Goal: Download file/media

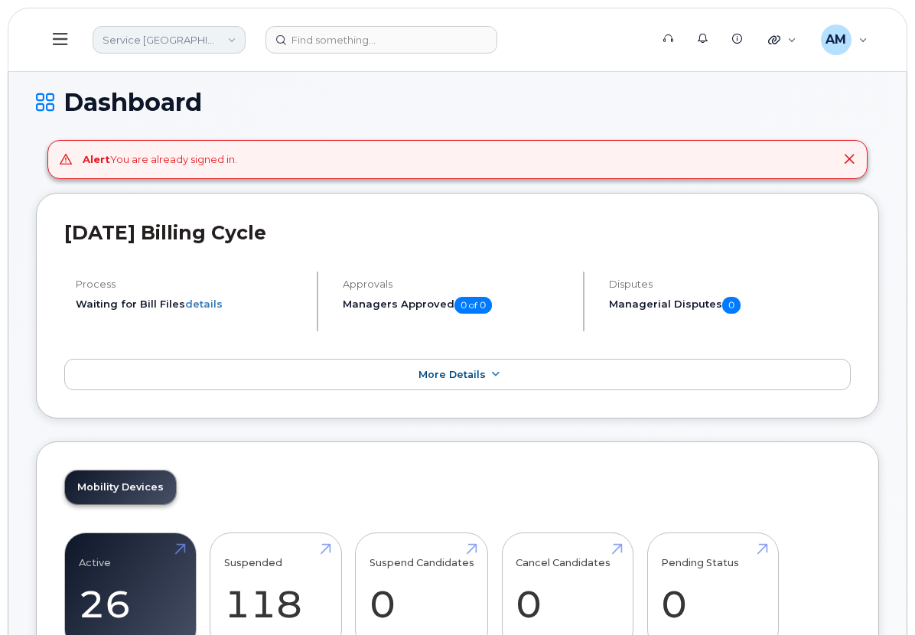
click at [246, 35] on link "Service New Brunswick (SNB)" at bounding box center [169, 40] width 153 height 28
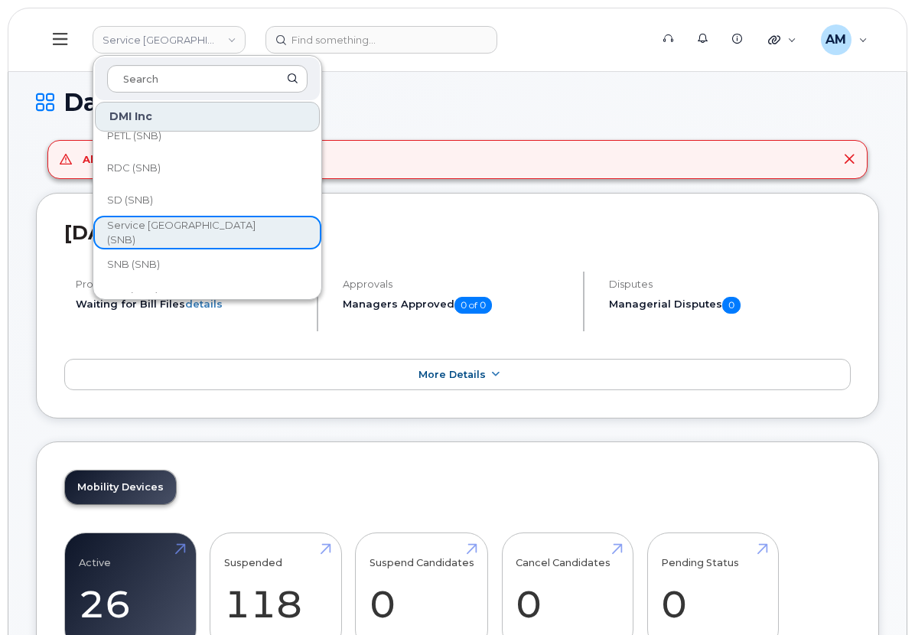
scroll to position [742, 0]
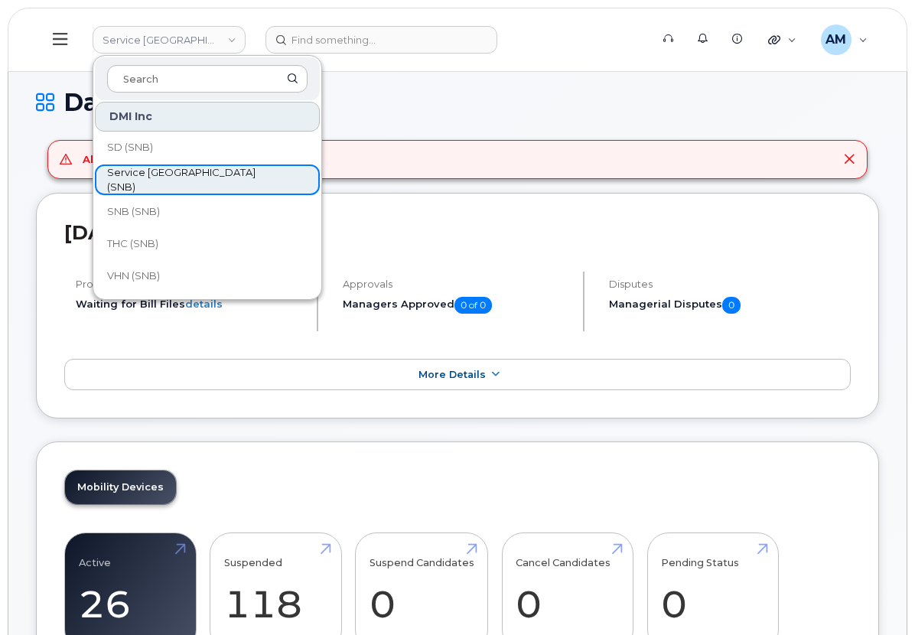
click at [283, 178] on span "Service New Brunswick (SNB)" at bounding box center [195, 180] width 176 height 30
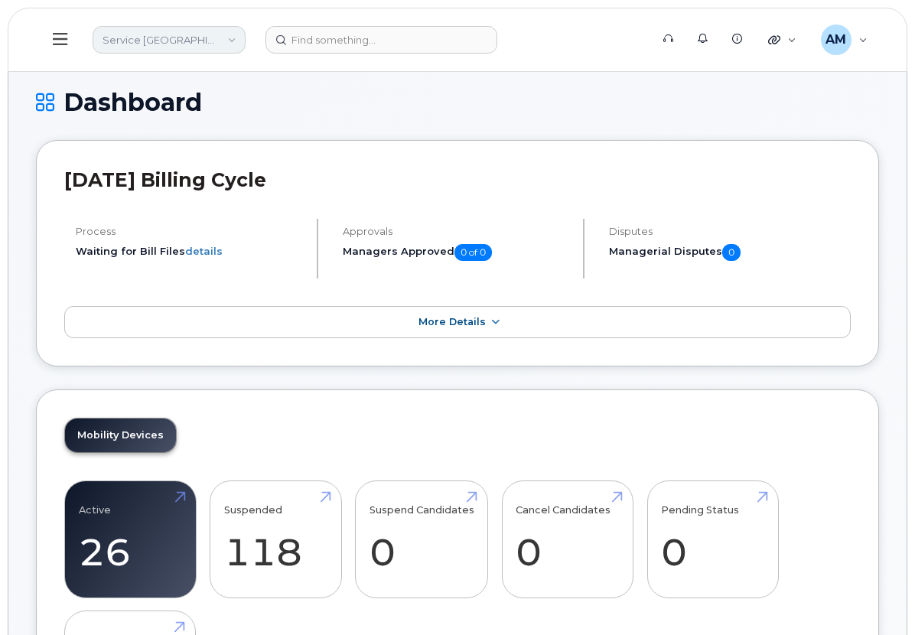
click at [246, 30] on link "Service [GEOGRAPHIC_DATA] (SNB)" at bounding box center [169, 40] width 153 height 28
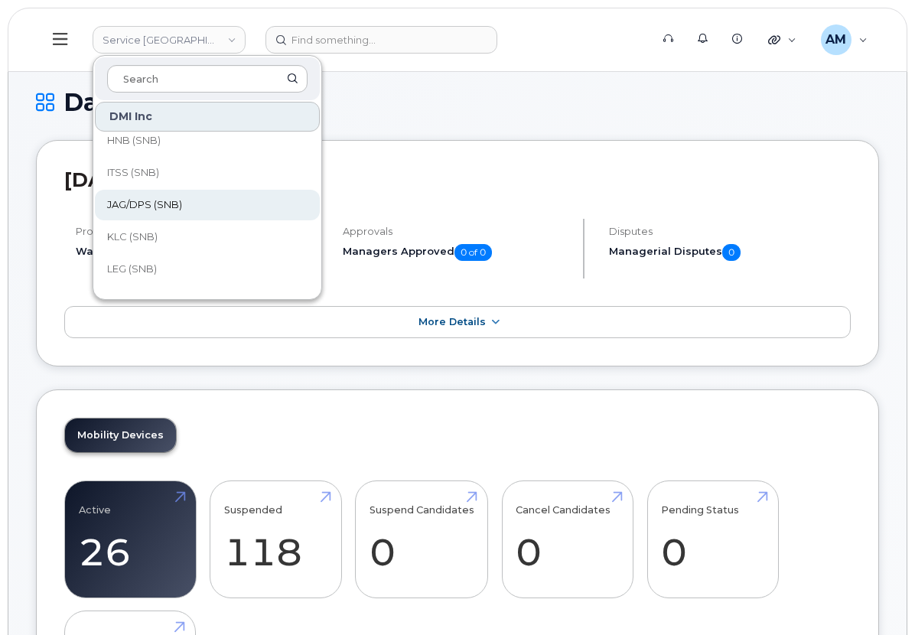
scroll to position [742, 0]
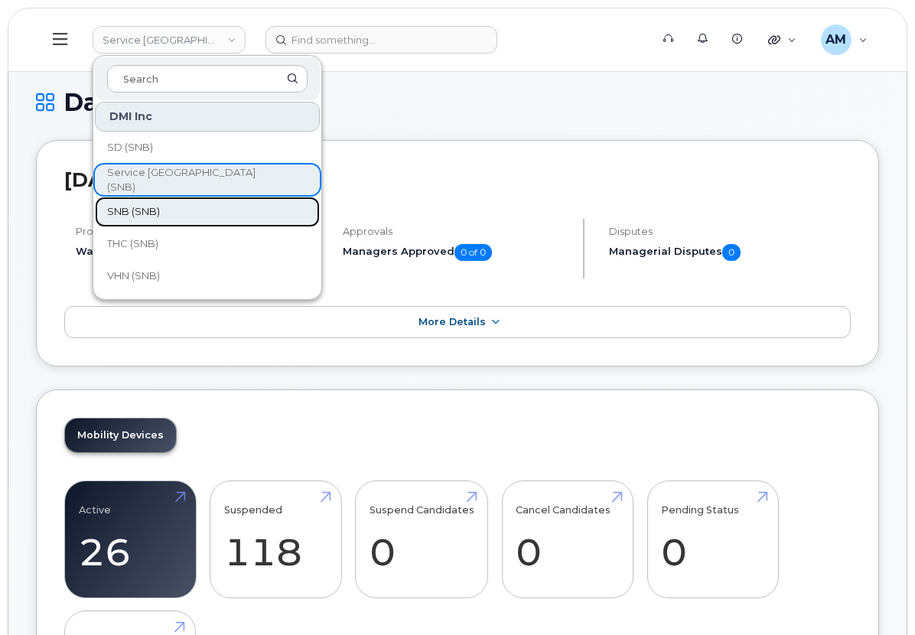
click at [318, 204] on link "SNB (SNB)" at bounding box center [207, 212] width 225 height 31
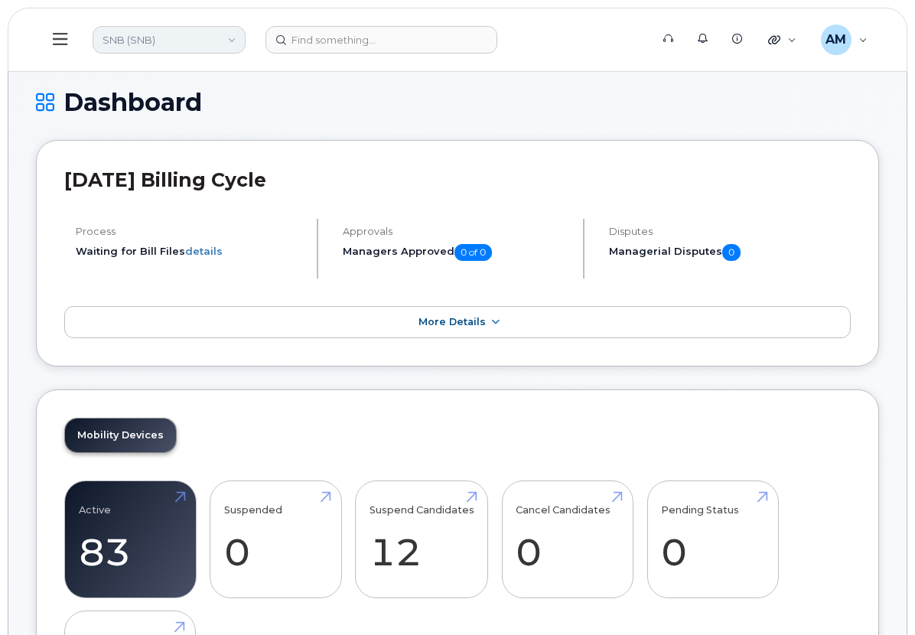
click at [246, 31] on link "SNB (SNB)" at bounding box center [169, 40] width 153 height 28
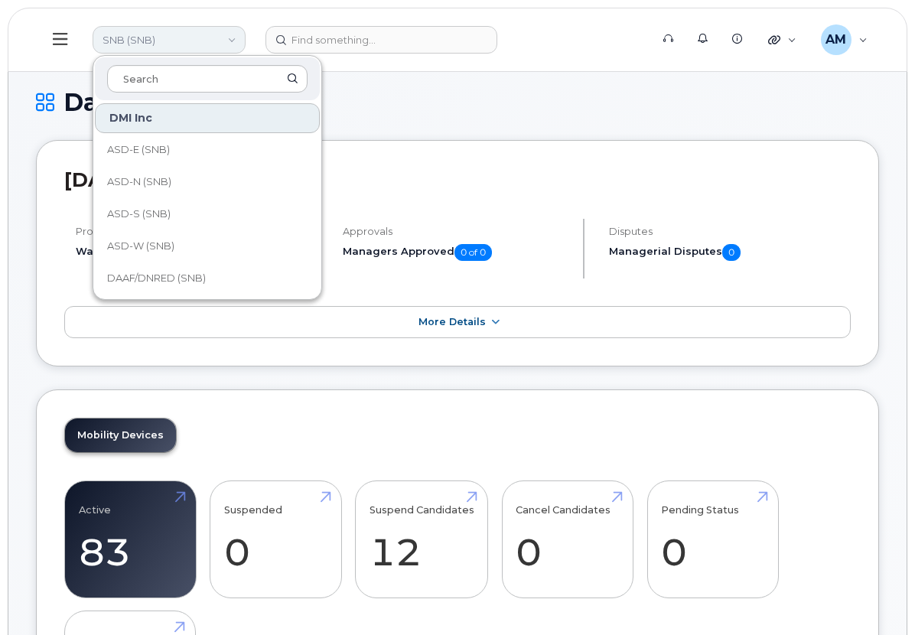
click at [246, 31] on link "SNB (SNB)" at bounding box center [169, 40] width 153 height 28
click at [0, 0] on div "Carrier Reports" at bounding box center [0, 0] width 0 height 0
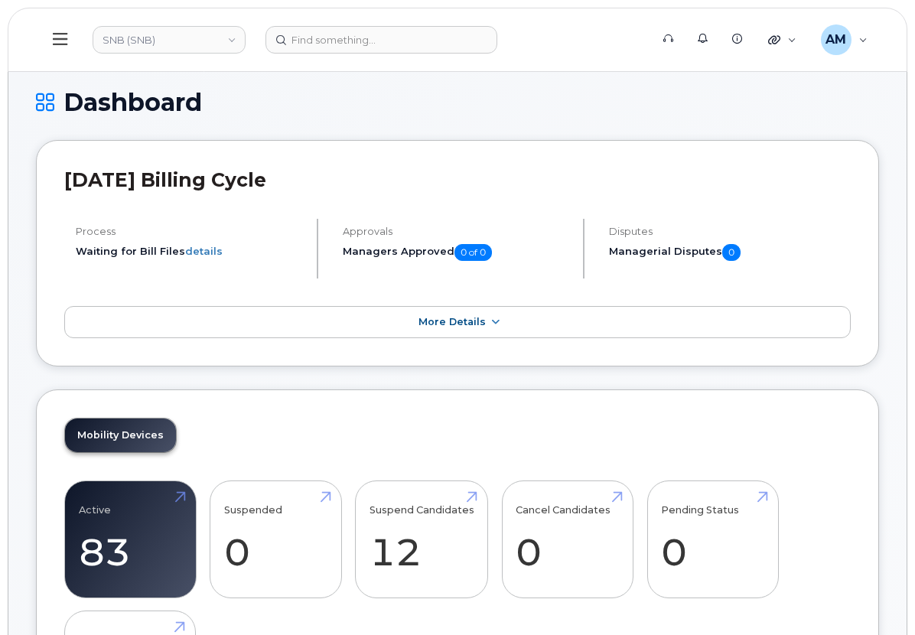
click at [0, 0] on div "Accounting" at bounding box center [0, 0] width 0 height 0
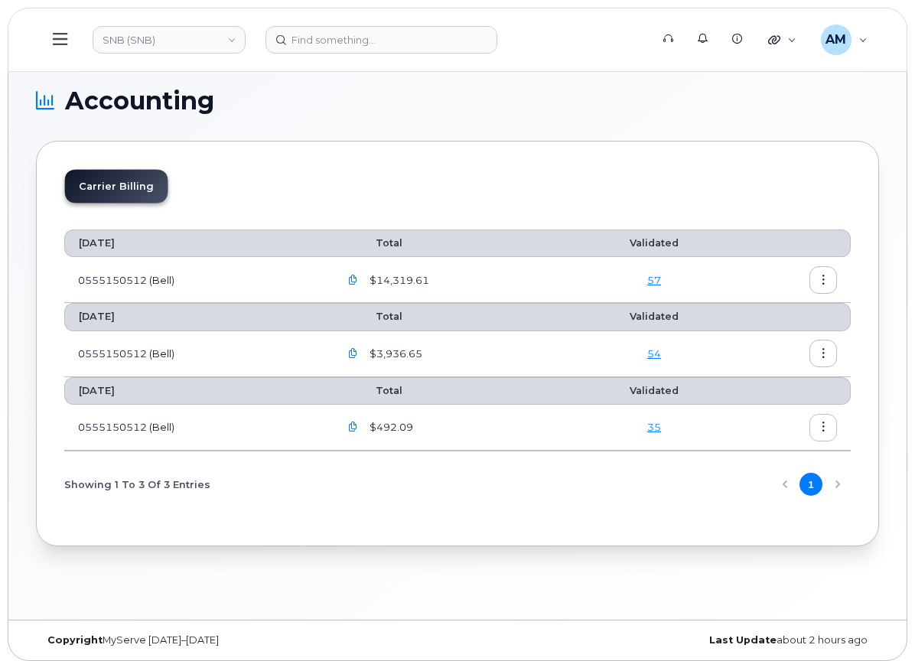
click at [358, 281] on icon "button" at bounding box center [353, 280] width 10 height 10
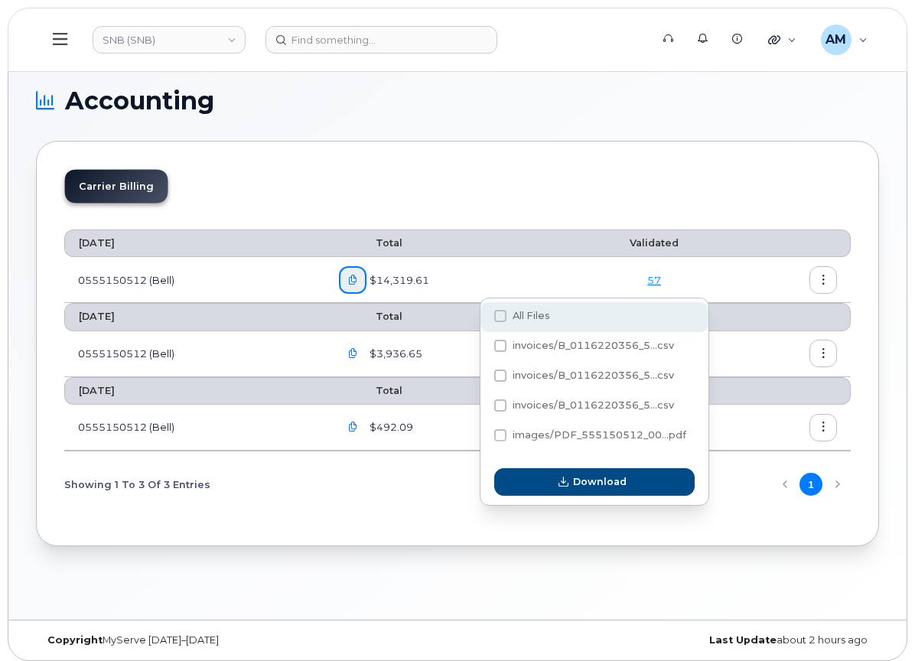
click at [500, 320] on span at bounding box center [500, 316] width 12 height 12
click at [484, 320] on input "All Files" at bounding box center [480, 317] width 8 height 8
checkbox input "true"
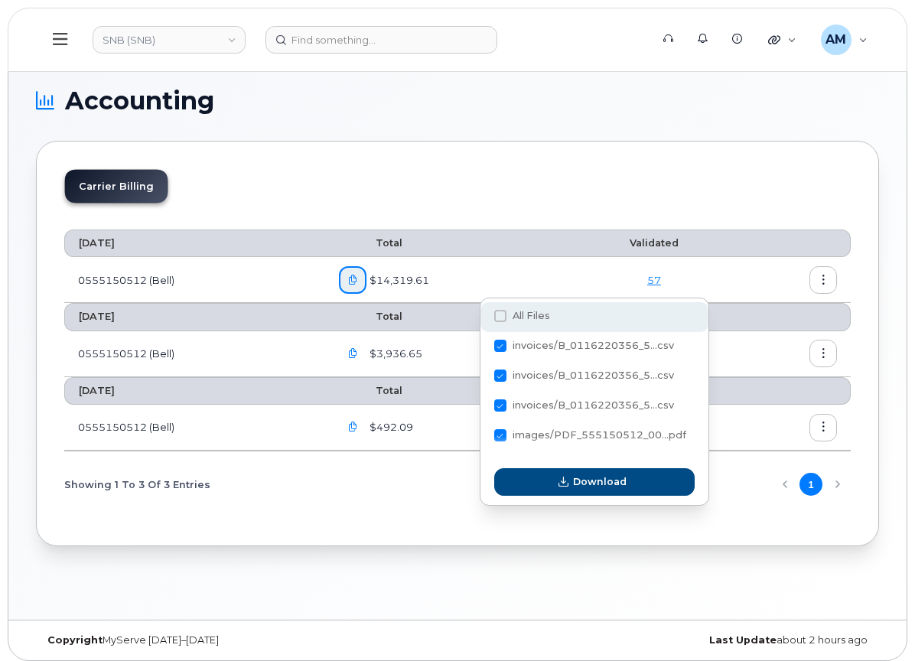
checkbox input "true"
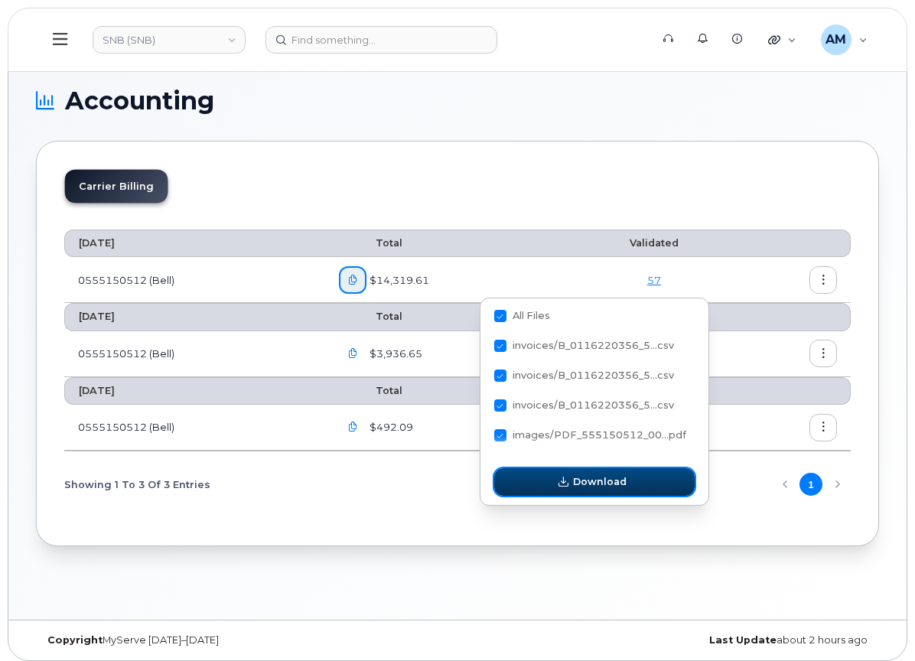
click at [585, 484] on span "Download" at bounding box center [600, 481] width 54 height 15
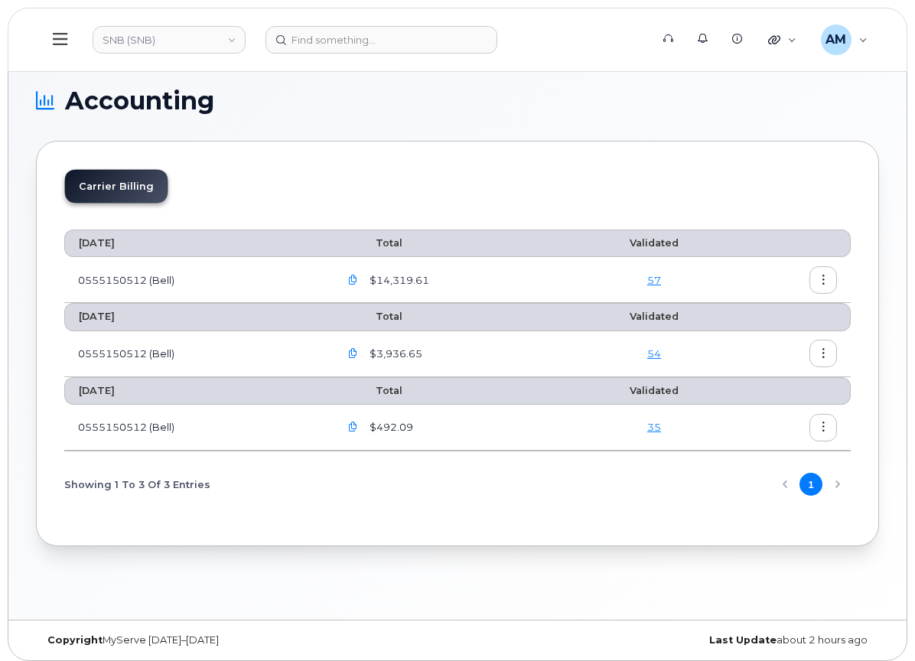
click at [635, 584] on div "Accounting Carrier Billing July 2025 Total Validated 0555150512 (Bell) $14,319.…" at bounding box center [457, 340] width 898 height 559
click at [358, 281] on icon "button" at bounding box center [353, 280] width 10 height 10
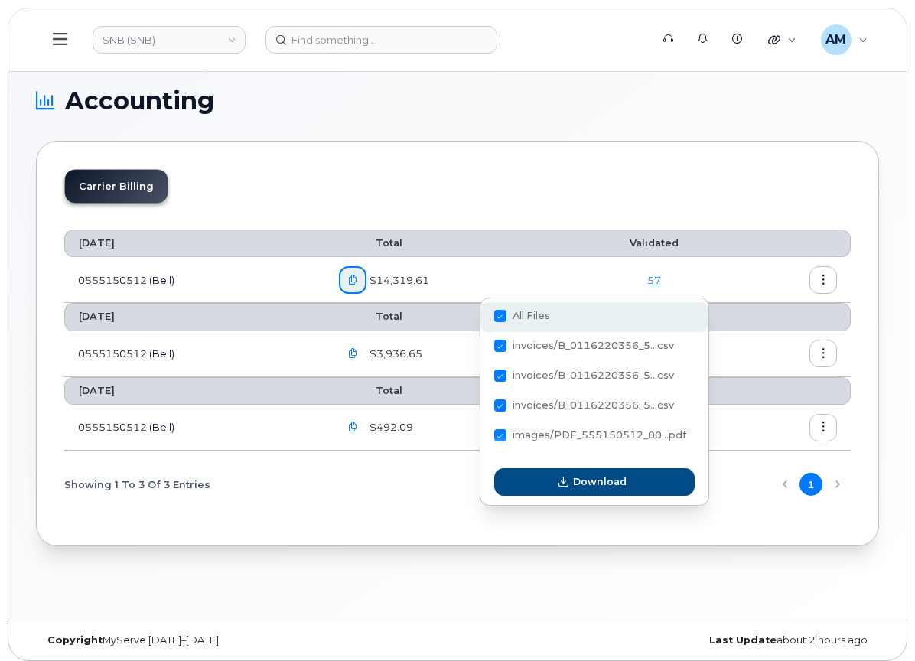
click at [509, 321] on label "All Files" at bounding box center [522, 316] width 56 height 12
click at [484, 321] on input "All Files" at bounding box center [480, 317] width 8 height 8
checkbox input "false"
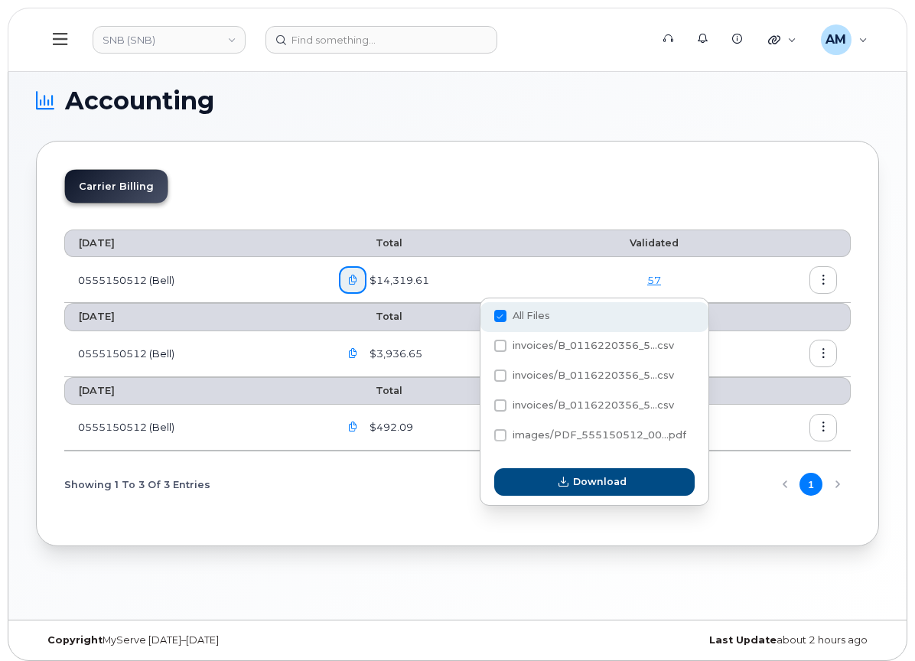
checkbox input "false"
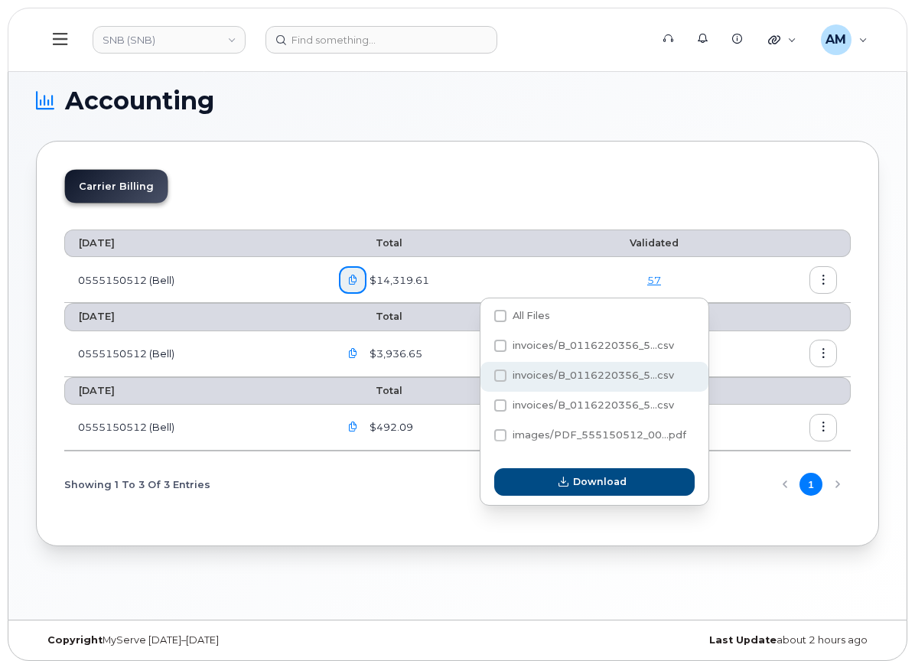
click at [503, 374] on span at bounding box center [500, 376] width 12 height 12
click at [484, 374] on input "invoices/B_0116220356_5...csv" at bounding box center [480, 377] width 8 height 8
checkbox input "true"
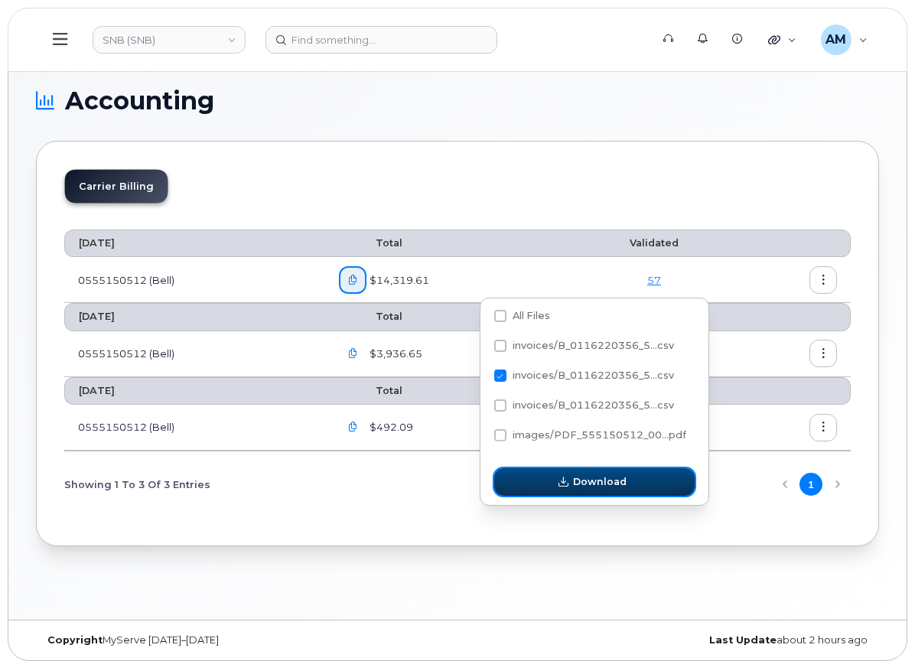
click at [598, 488] on span "Download" at bounding box center [600, 481] width 54 height 15
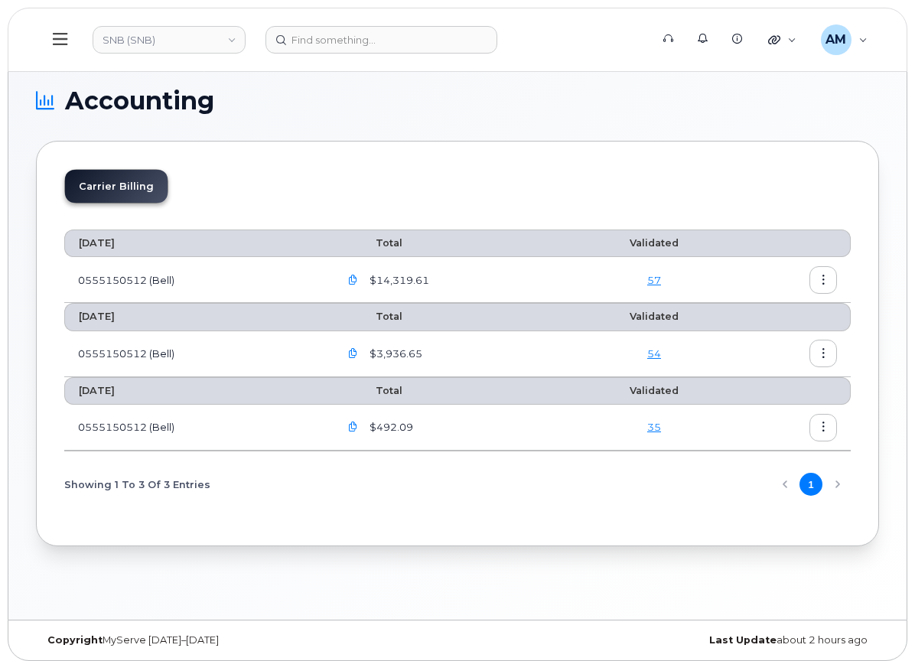
click at [774, 481] on div "Showing 1 To 3 Of 3 Entries 1" at bounding box center [457, 484] width 787 height 39
click at [834, 481] on div "Showing 1 To 3 Of 3 Entries 1" at bounding box center [457, 484] width 787 height 39
click at [782, 484] on div "Showing 1 To 3 Of 3 Entries 1" at bounding box center [457, 484] width 787 height 39
click at [659, 508] on div "July 2025 Total Validated 0555150512 (Bell) $14,319.61 57 June 2025 Total Valid…" at bounding box center [457, 367] width 787 height 302
click at [358, 426] on icon "button" at bounding box center [353, 427] width 10 height 10
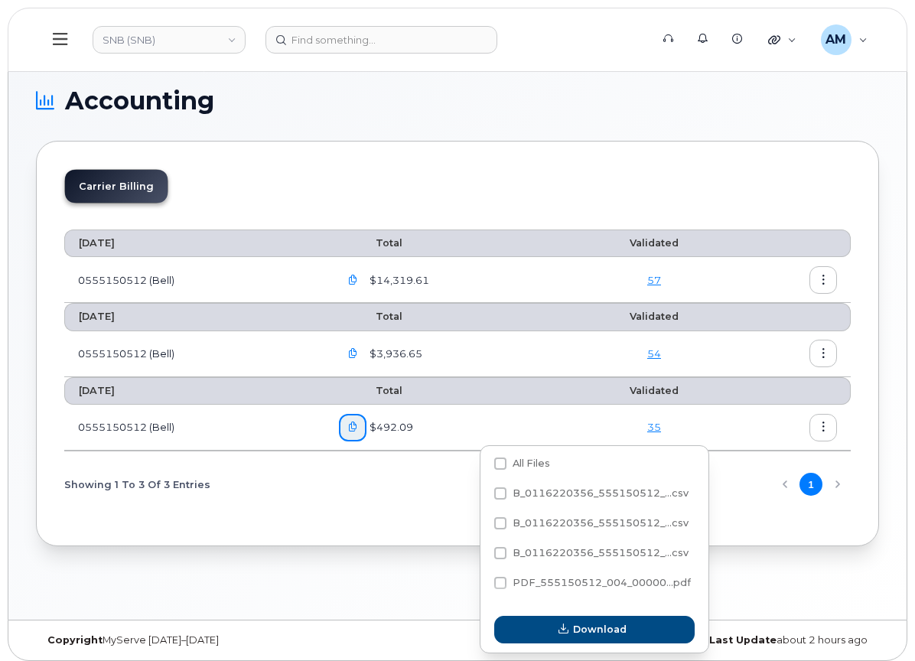
click at [325, 351] on td "0555150512 (Bell)" at bounding box center [194, 354] width 261 height 46
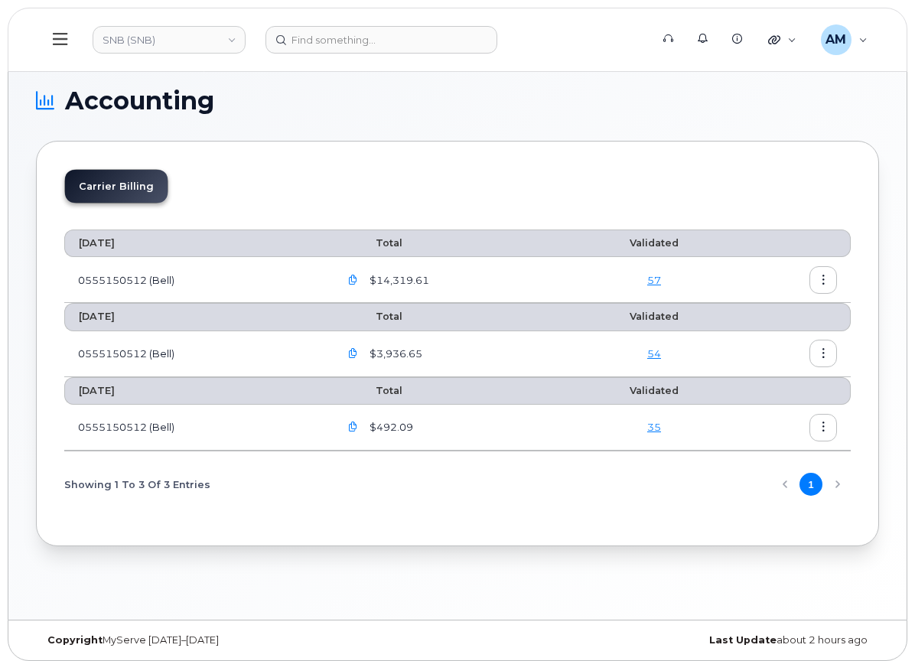
drag, startPoint x: 445, startPoint y: 582, endPoint x: 403, endPoint y: 577, distance: 42.3
click at [445, 582] on div "Accounting Carrier Billing July 2025 Total Validated 0555150512 (Bell) $14,319.…" at bounding box center [457, 340] width 898 height 559
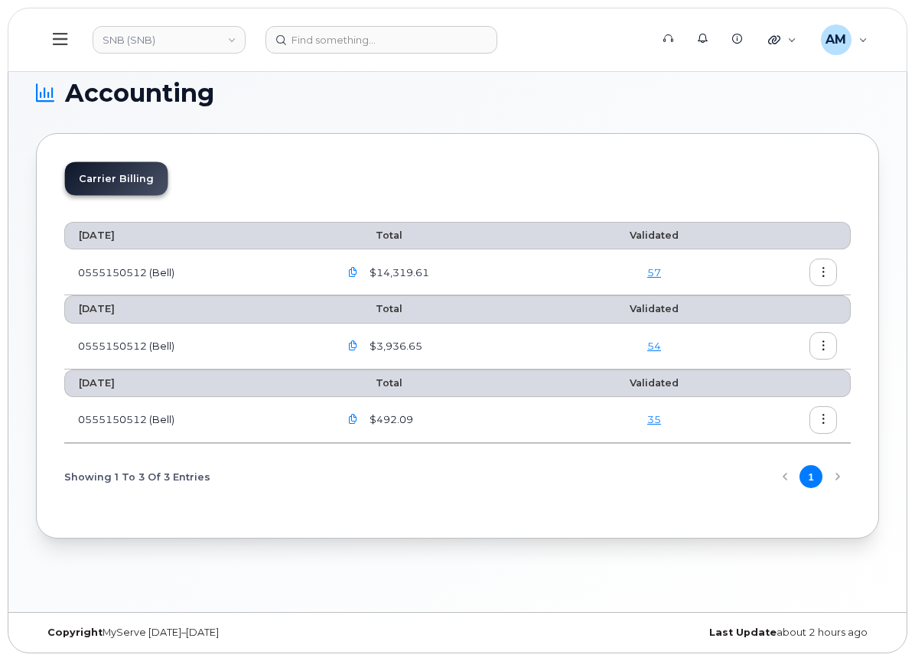
scroll to position [266, 0]
click at [0, 0] on div "Inventory" at bounding box center [0, 0] width 0 height 0
click at [0, 0] on div "Mobility Devices" at bounding box center [0, 0] width 0 height 0
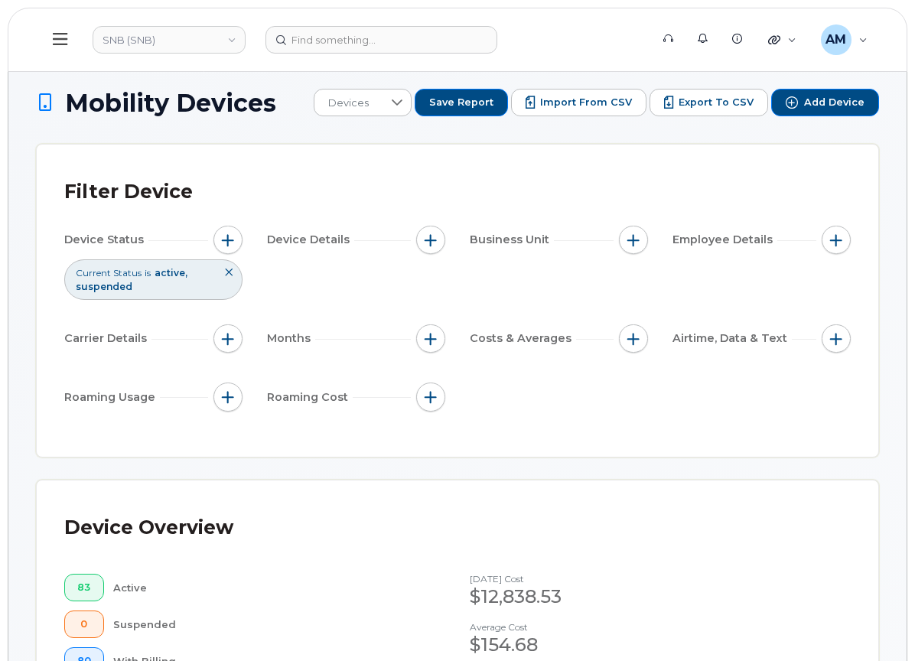
click at [233, 277] on icon at bounding box center [228, 272] width 9 height 9
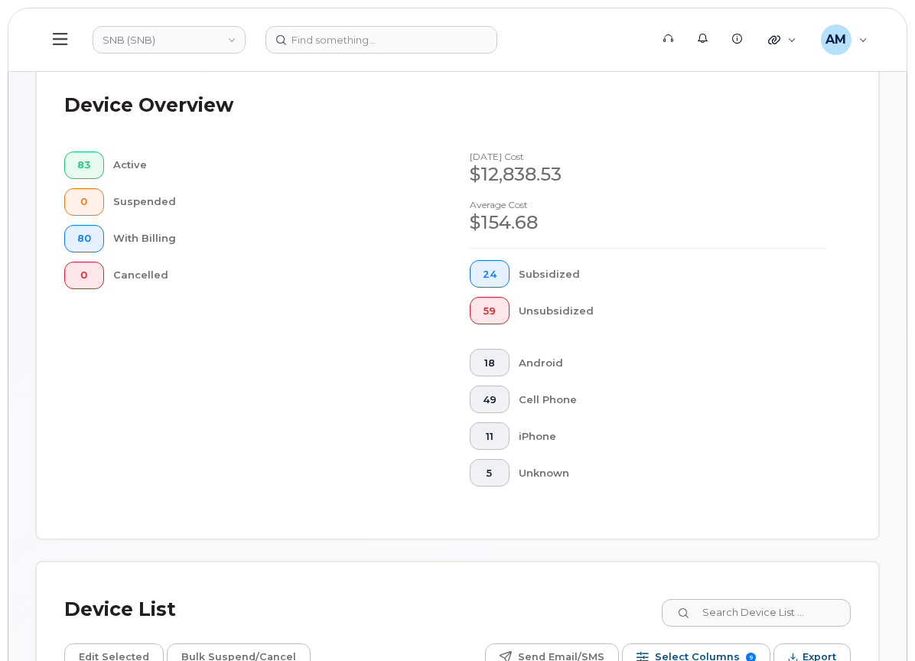
scroll to position [459, 0]
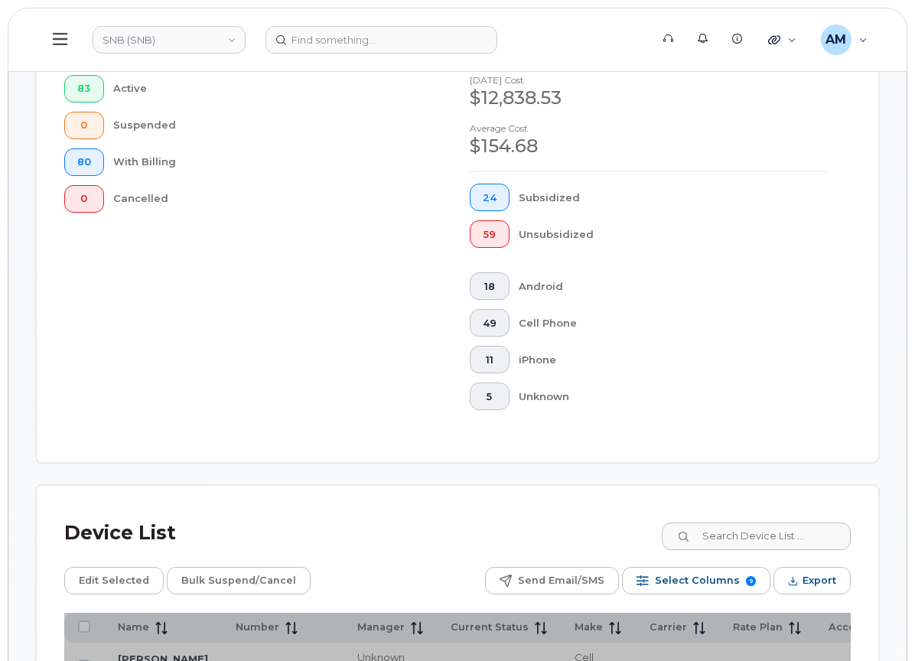
click at [0, 0] on div "Data Conflicts" at bounding box center [0, 0] width 0 height 0
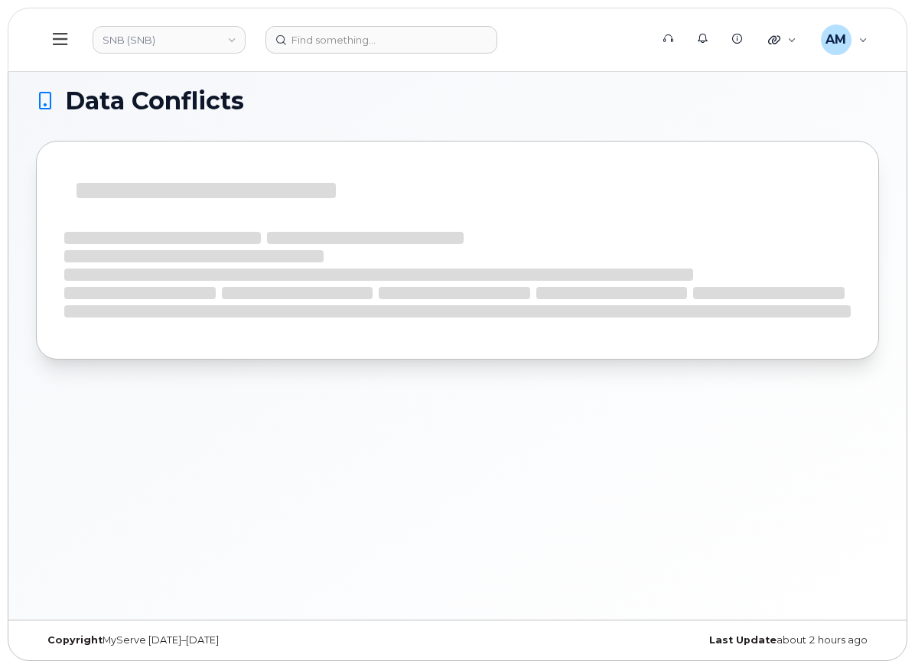
click at [0, 0] on div "Mobility Devices" at bounding box center [0, 0] width 0 height 0
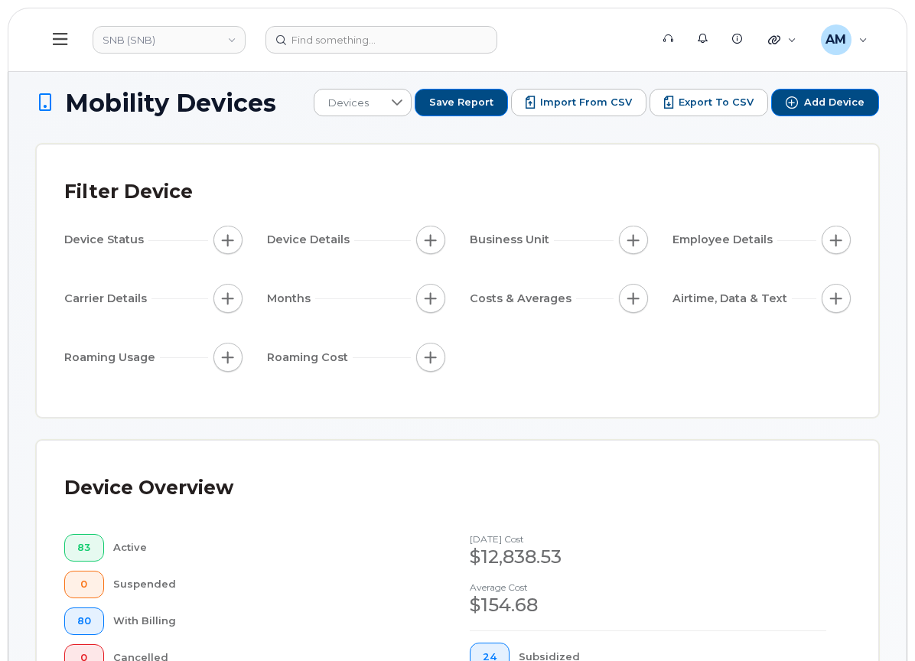
click at [0, 0] on div "Carrier Reports" at bounding box center [0, 0] width 0 height 0
click at [0, 0] on div "Monthly Billing" at bounding box center [0, 0] width 0 height 0
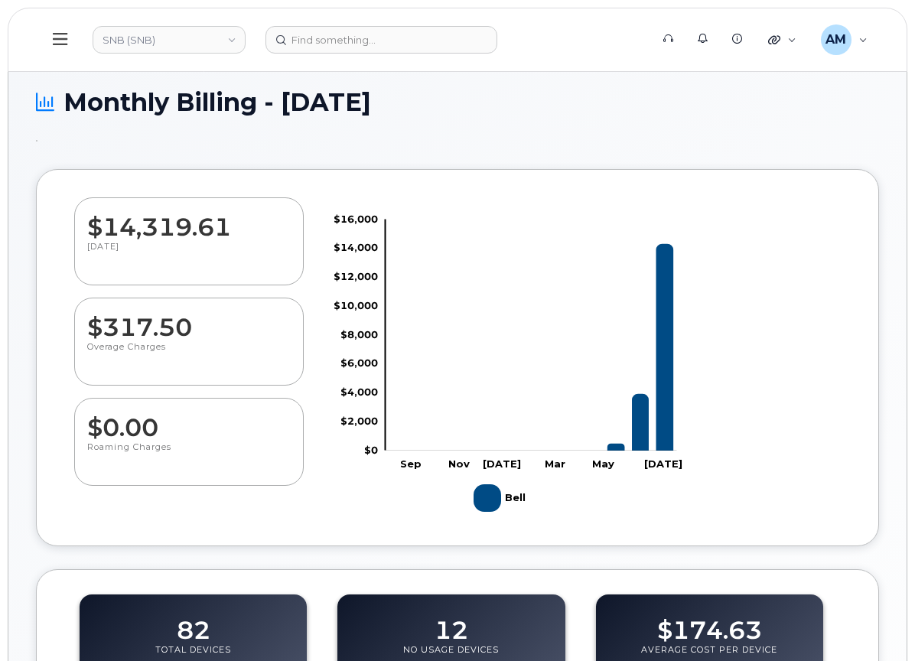
scroll to position [230, 0]
click at [0, 0] on div "Inventory" at bounding box center [0, 0] width 0 height 0
click at [0, 0] on link "Mobility Devices" at bounding box center [0, 0] width 0 height 0
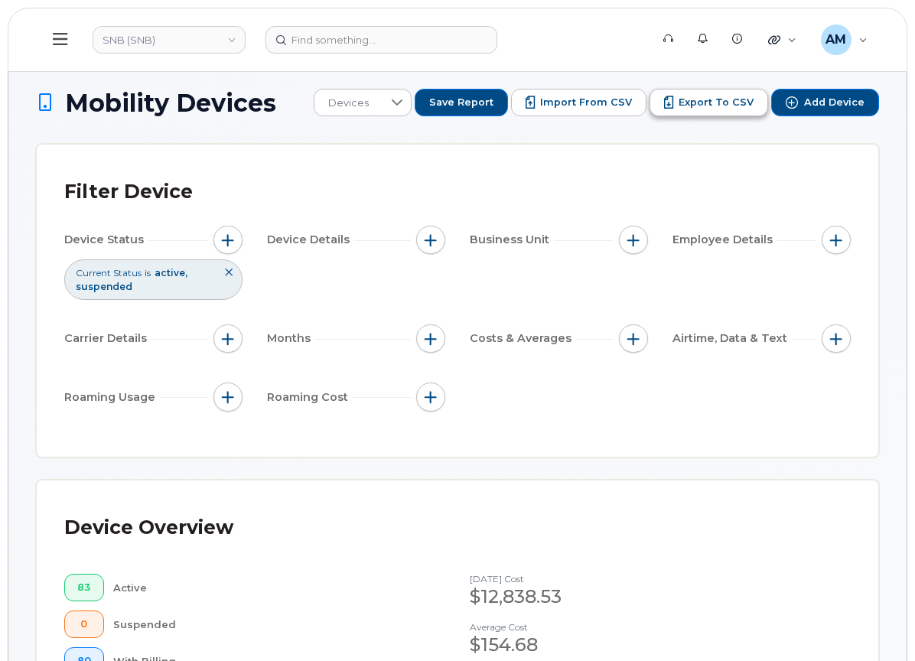
click at [679, 109] on span "Export to CSV" at bounding box center [716, 103] width 75 height 14
